Goal: Task Accomplishment & Management: Manage account settings

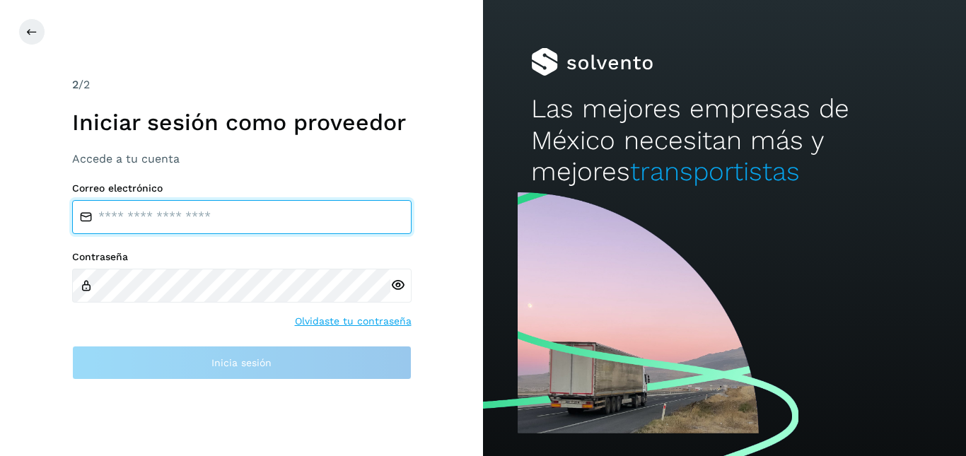
click at [246, 214] on input "email" at bounding box center [242, 217] width 340 height 34
type input "**********"
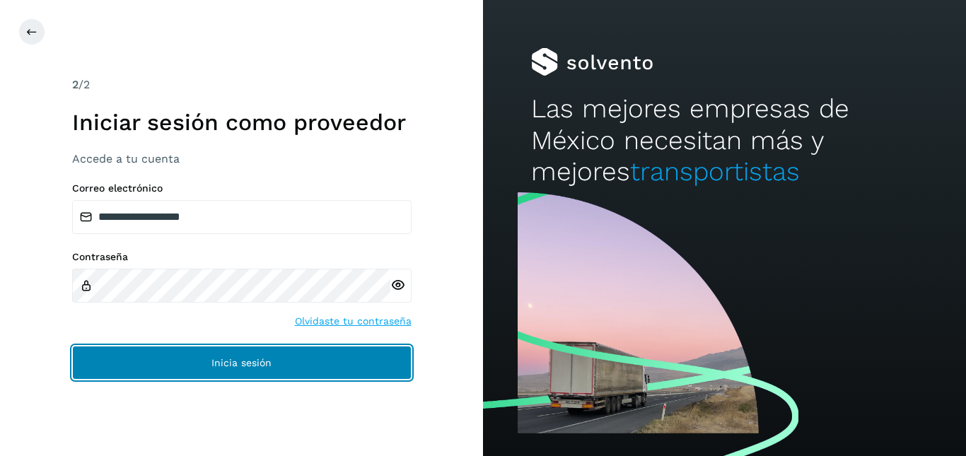
click at [148, 371] on button "Inicia sesión" at bounding box center [242, 363] width 340 height 34
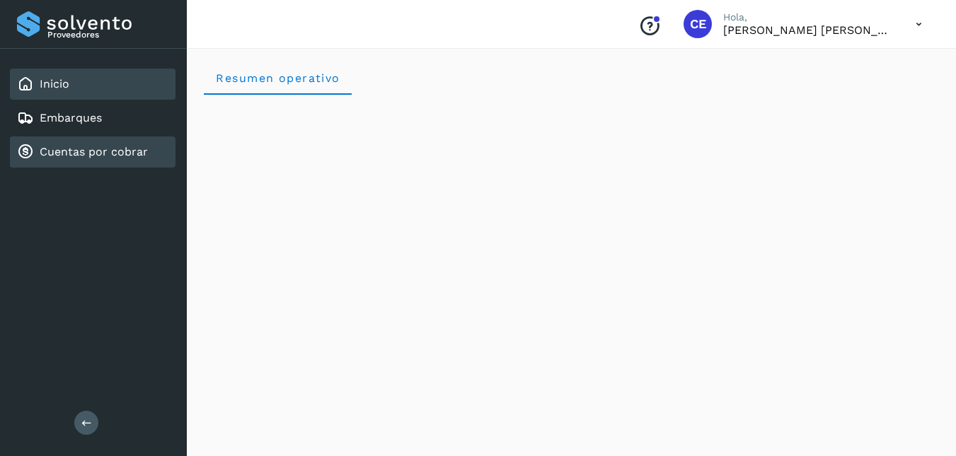
click at [146, 153] on link "Cuentas por cobrar" at bounding box center [94, 151] width 108 height 13
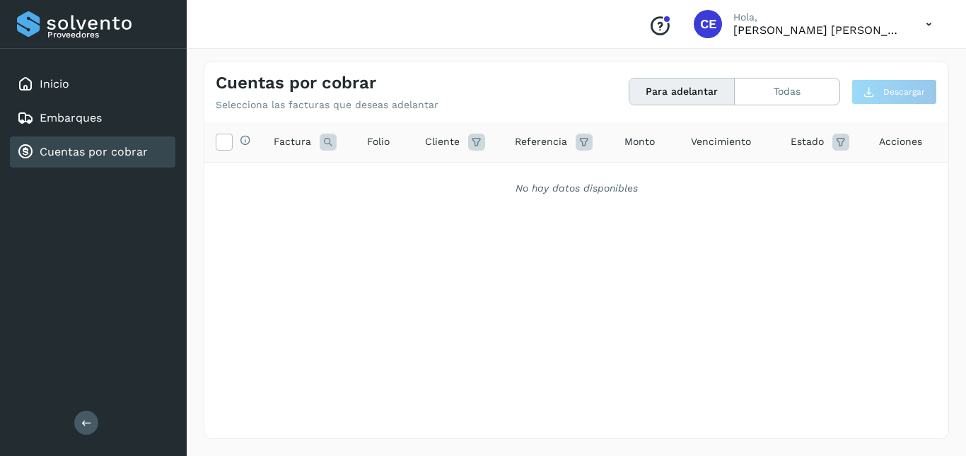
click at [690, 84] on button "Para adelantar" at bounding box center [682, 92] width 105 height 26
click at [806, 88] on button "Todas" at bounding box center [787, 92] width 105 height 26
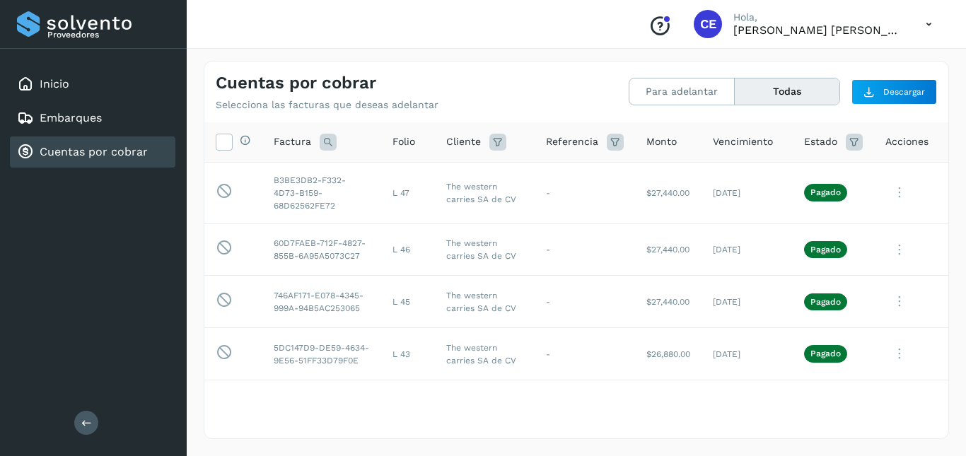
click at [930, 24] on icon at bounding box center [929, 24] width 29 height 29
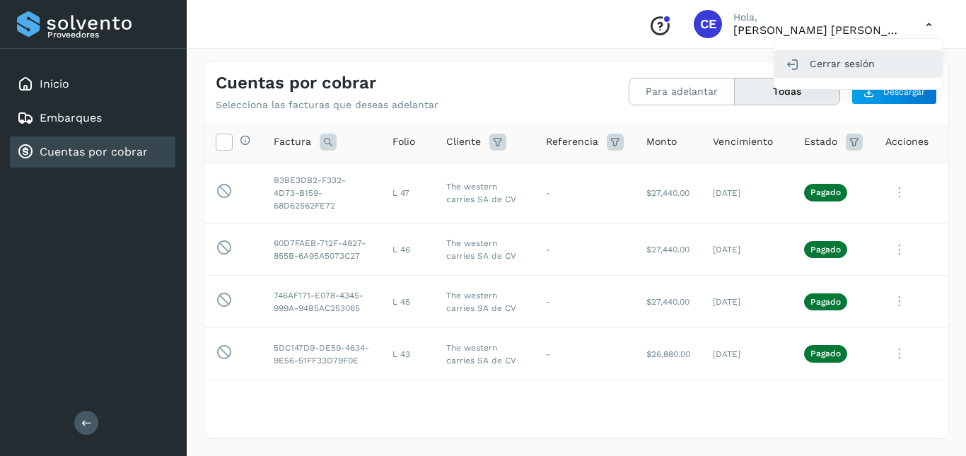
click at [830, 74] on div "Cerrar sesión" at bounding box center [859, 63] width 168 height 27
